Goal: Register for event/course

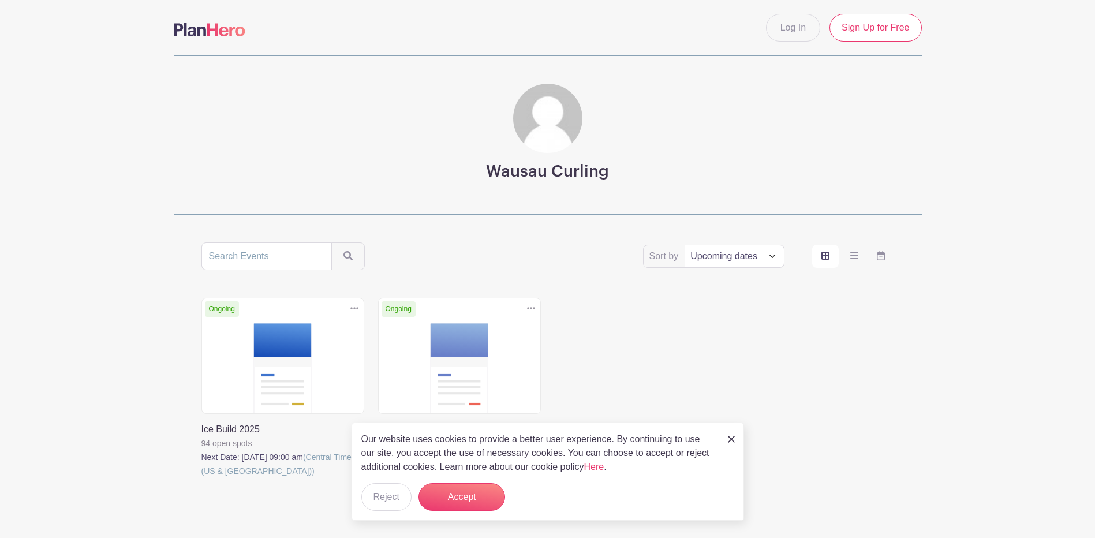
click at [735, 437] on div "Our website uses cookies to provide a better user experience. By continuing to …" at bounding box center [548, 472] width 393 height 98
click at [727, 437] on div "Our website uses cookies to provide a better user experience. By continuing to …" at bounding box center [548, 472] width 393 height 98
click at [729, 437] on img at bounding box center [731, 439] width 7 height 7
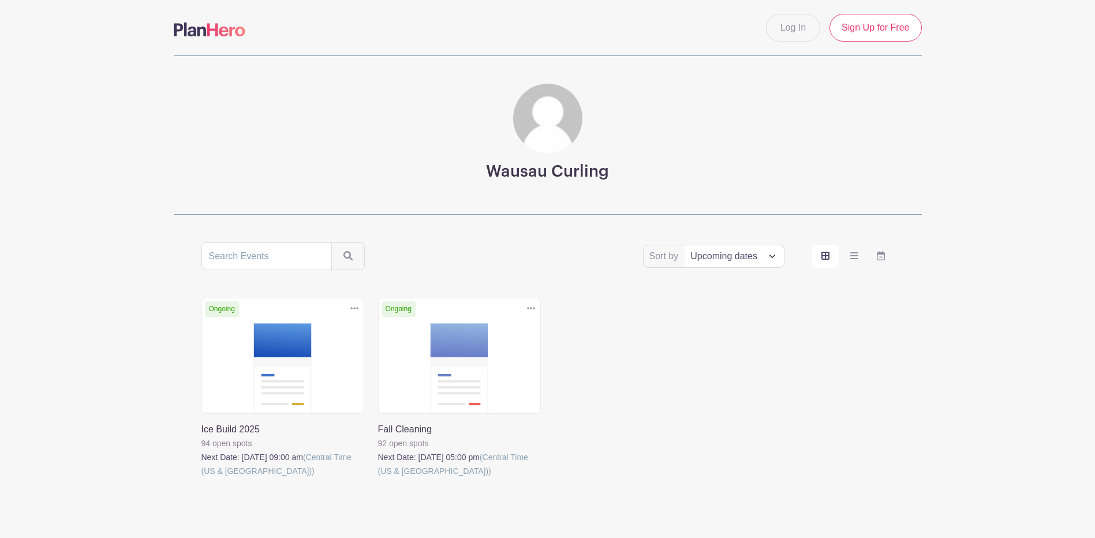
click at [202, 478] on link at bounding box center [202, 478] width 0 height 0
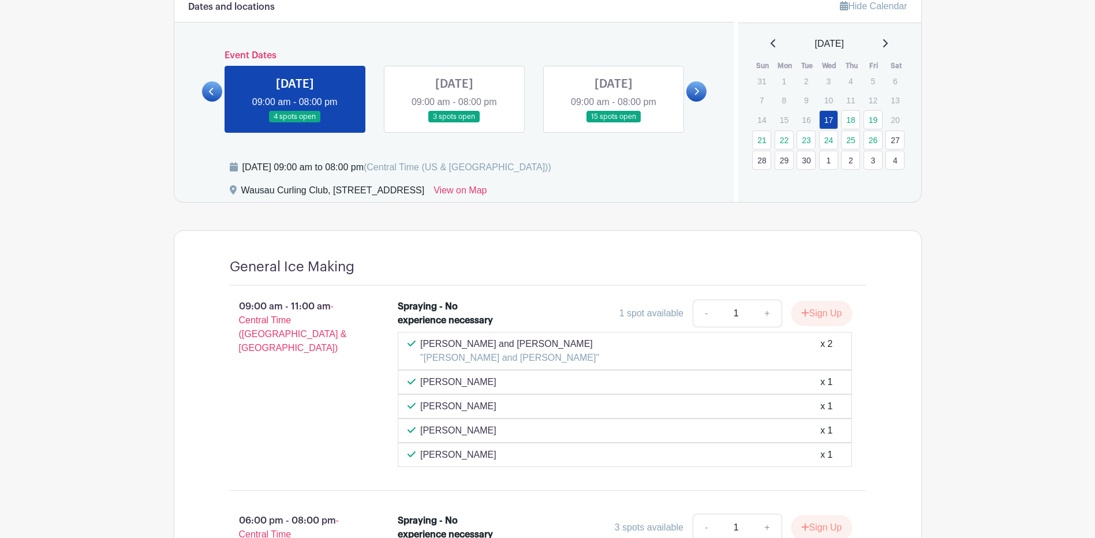
scroll to position [346, 0]
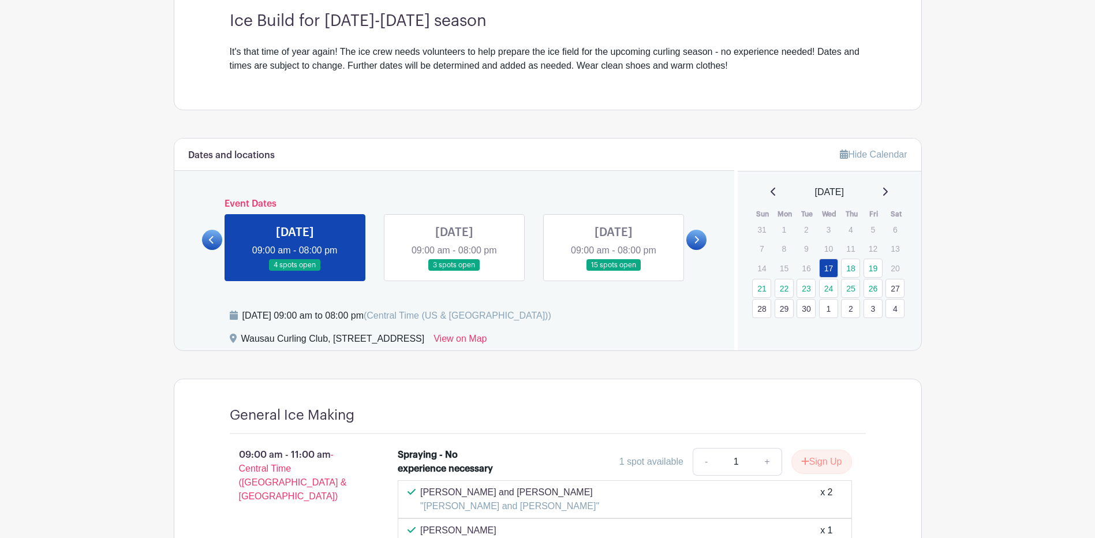
click at [454, 271] on link at bounding box center [454, 271] width 0 height 0
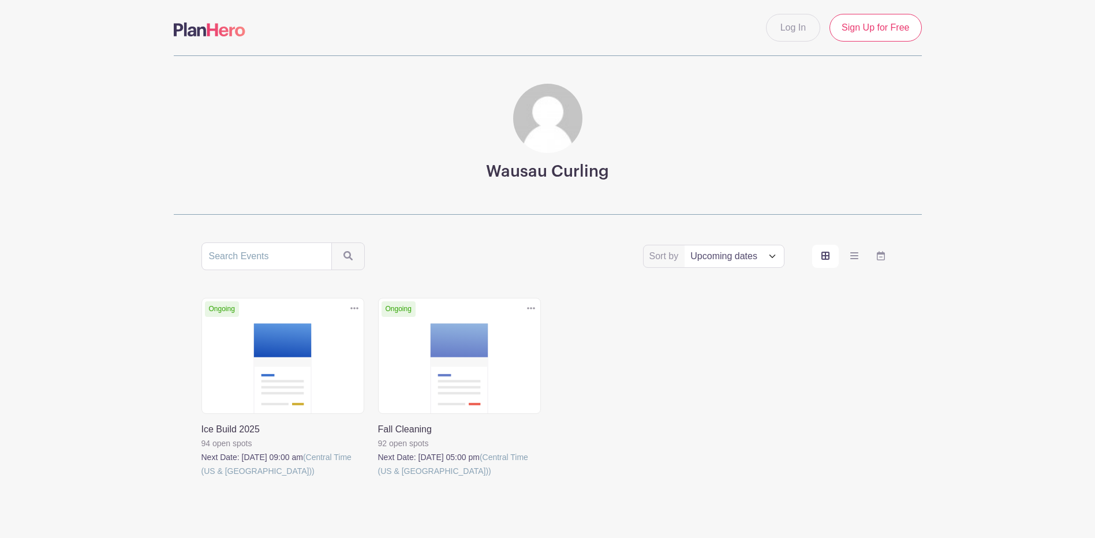
click at [378, 478] on link at bounding box center [378, 478] width 0 height 0
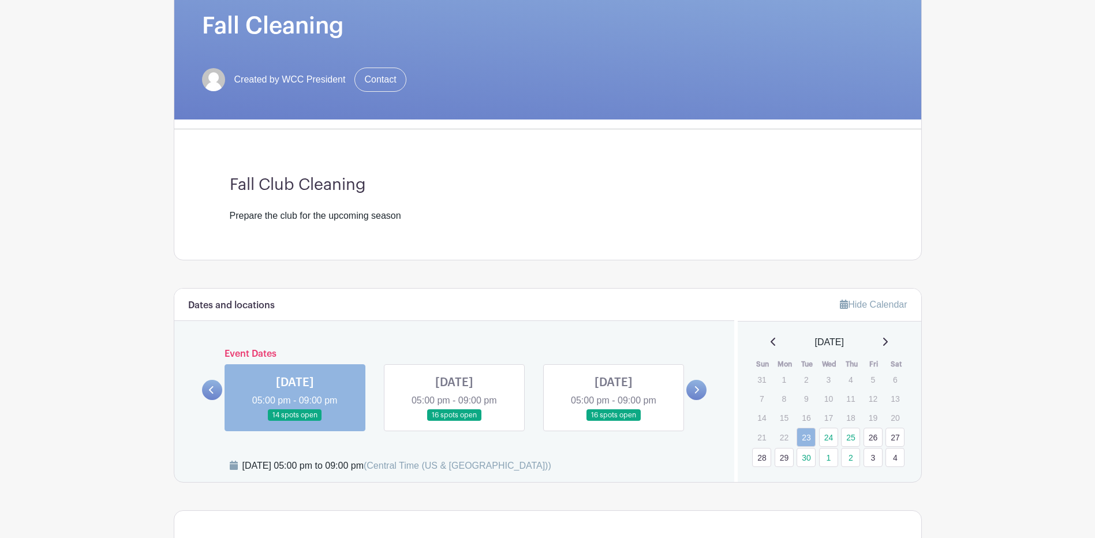
scroll to position [231, 0]
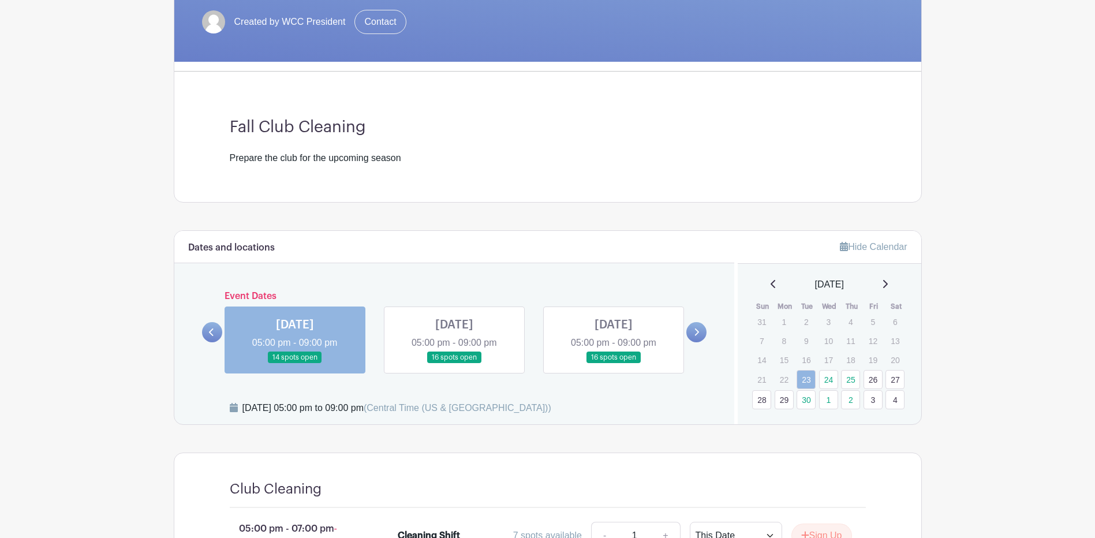
click at [295, 364] on link at bounding box center [295, 364] width 0 height 0
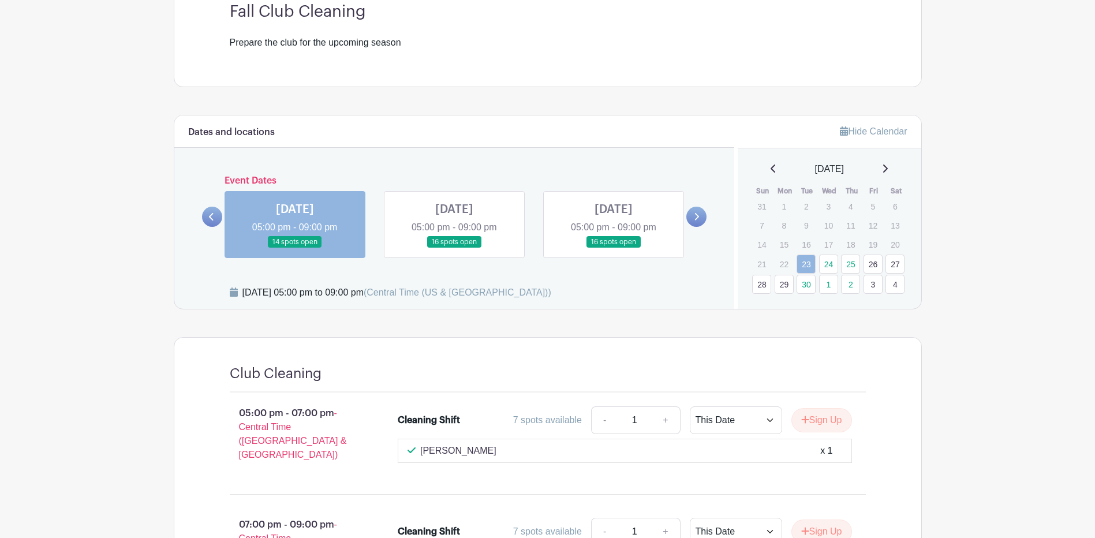
scroll to position [462, 0]
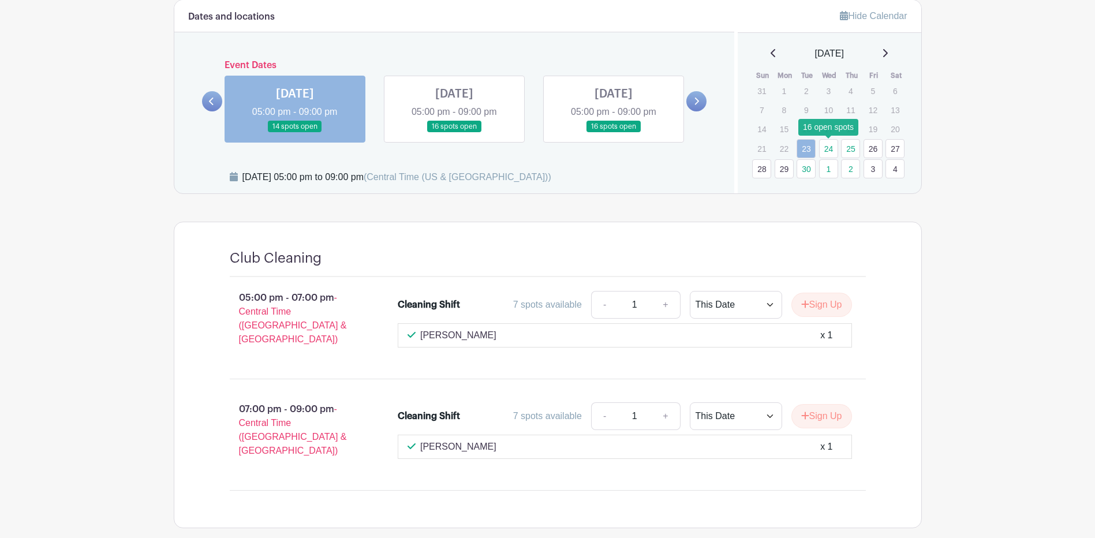
click at [831, 147] on link "24" at bounding box center [828, 148] width 19 height 19
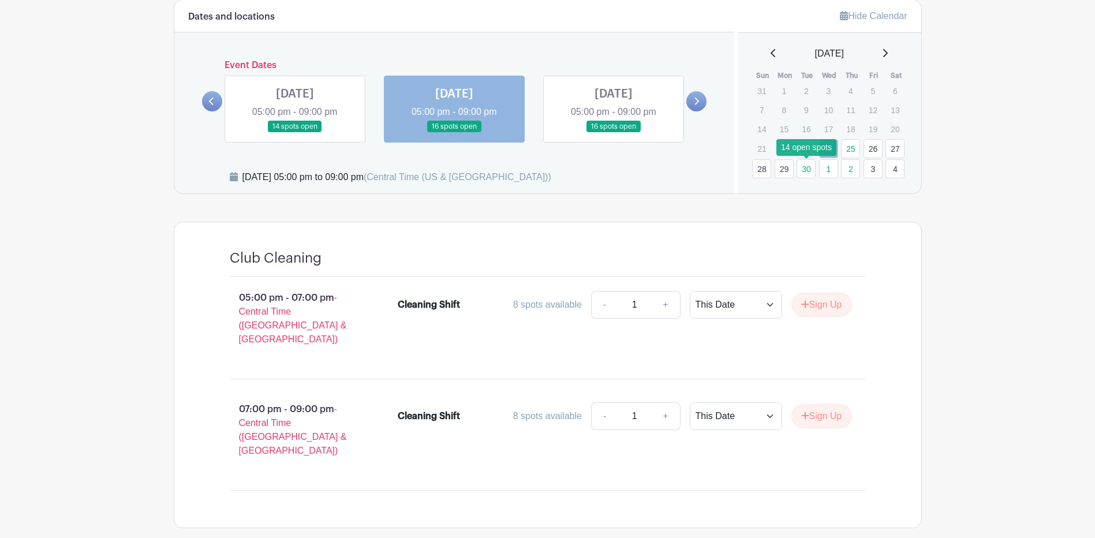
click at [808, 166] on link "30" at bounding box center [806, 168] width 19 height 19
